Goal: Share content

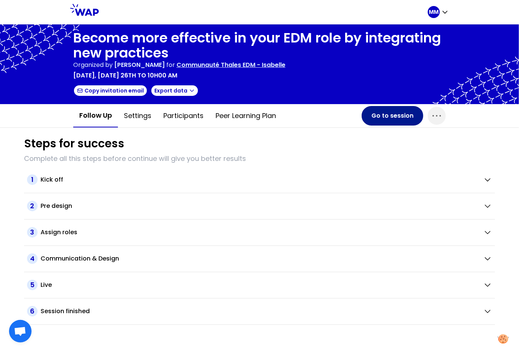
click at [392, 116] on button "Go to session" at bounding box center [393, 116] width 62 height 20
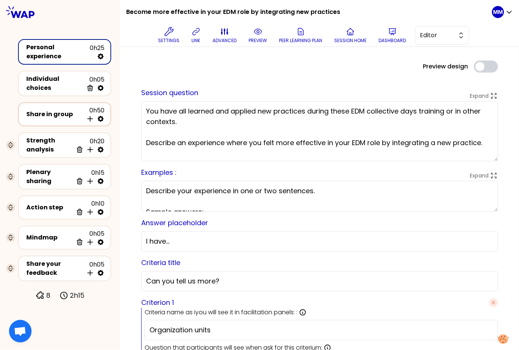
drag, startPoint x: 54, startPoint y: 110, endPoint x: 53, endPoint y: 99, distance: 11.3
click at [54, 110] on div "Share in group" at bounding box center [54, 114] width 57 height 9
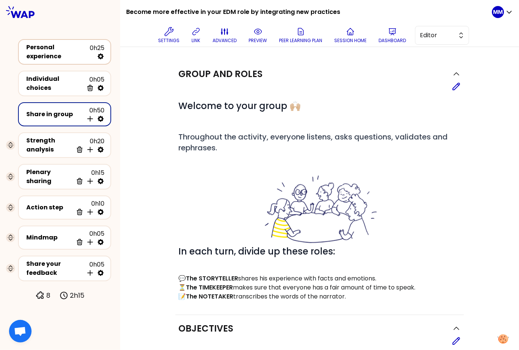
click at [62, 56] on div "Personal experience 0h25" at bounding box center [65, 52] width 80 height 18
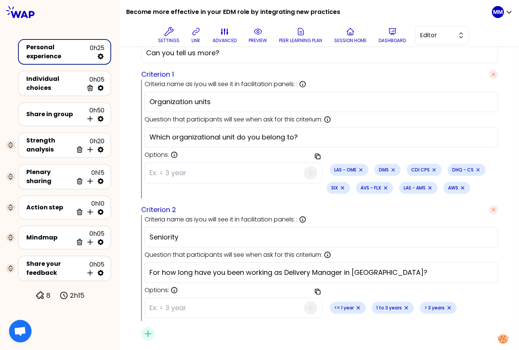
scroll to position [252, 0]
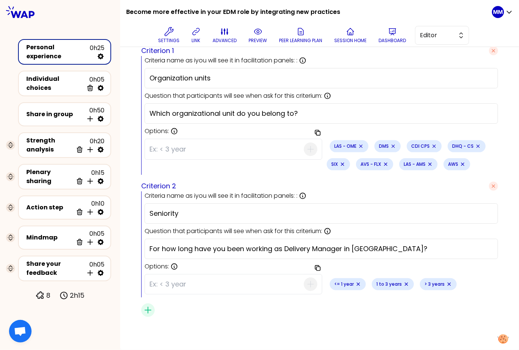
click at [269, 151] on input at bounding box center [227, 149] width 154 height 20
click at [477, 163] on div "Copy options LAS - OME DMS CDI CPS DHQ - CS SIX AVS - FLX LAS - AMS AWS" at bounding box center [411, 155] width 173 height 39
click at [358, 145] on icon "Remove small badge" at bounding box center [361, 146] width 6 height 6
click at [347, 145] on icon "Remove small badge" at bounding box center [348, 146] width 3 height 3
click at [354, 146] on icon "Remove small badge" at bounding box center [357, 146] width 6 height 6
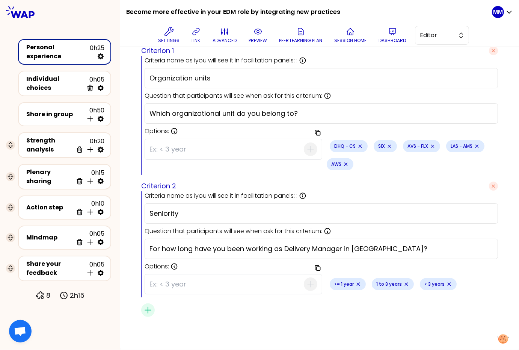
click at [357, 146] on icon "Remove small badge" at bounding box center [360, 146] width 6 height 6
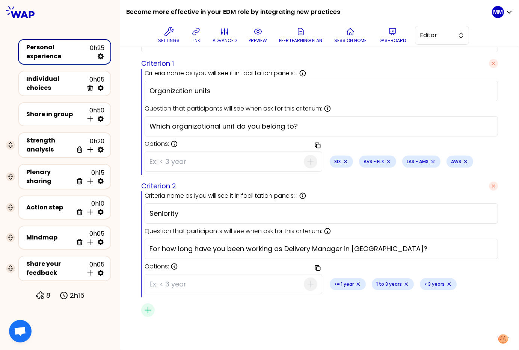
scroll to position [239, 0]
click at [344, 162] on icon "Remove small badge" at bounding box center [346, 162] width 6 height 6
click at [357, 162] on icon "Remove small badge" at bounding box center [360, 162] width 6 height 6
click at [358, 162] on icon "Remove small badge" at bounding box center [361, 162] width 6 height 6
drag, startPoint x: 345, startPoint y: 162, endPoint x: 293, endPoint y: 164, distance: 51.1
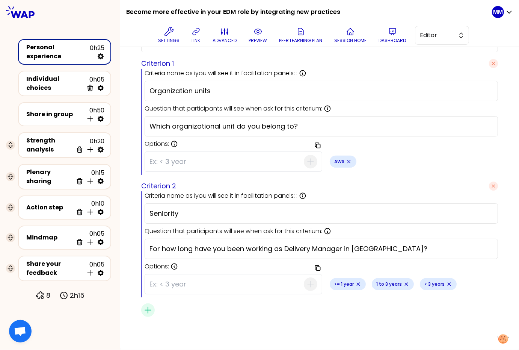
click at [346, 162] on icon "Remove small badge" at bounding box center [349, 162] width 6 height 6
click at [273, 165] on input at bounding box center [227, 162] width 154 height 20
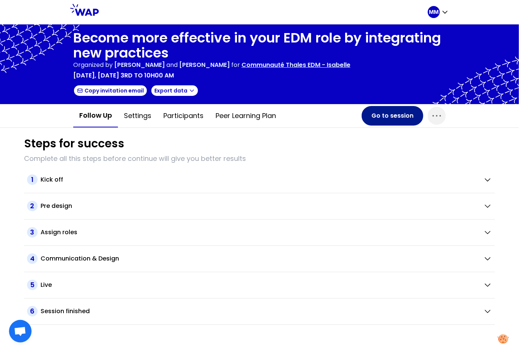
click at [396, 117] on button "Go to session" at bounding box center [393, 116] width 62 height 20
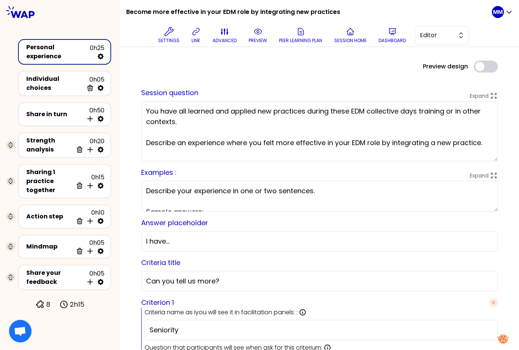
scroll to position [117, 0]
